Goal: Transaction & Acquisition: Purchase product/service

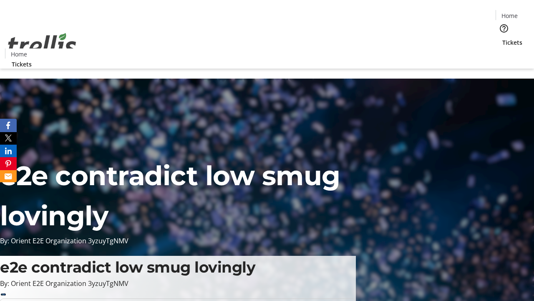
click at [503, 38] on span "Tickets" at bounding box center [513, 42] width 20 height 9
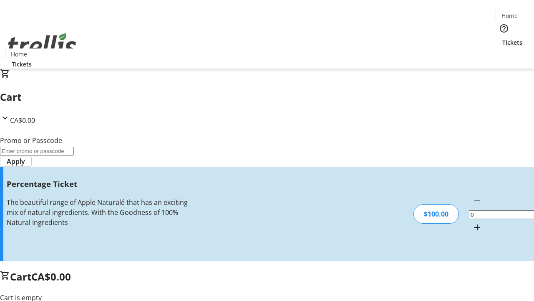
click at [473, 222] on mat-icon "Increment by one" at bounding box center [478, 227] width 10 height 10
type input "1"
type input "FOO"
